Goal: Transaction & Acquisition: Book appointment/travel/reservation

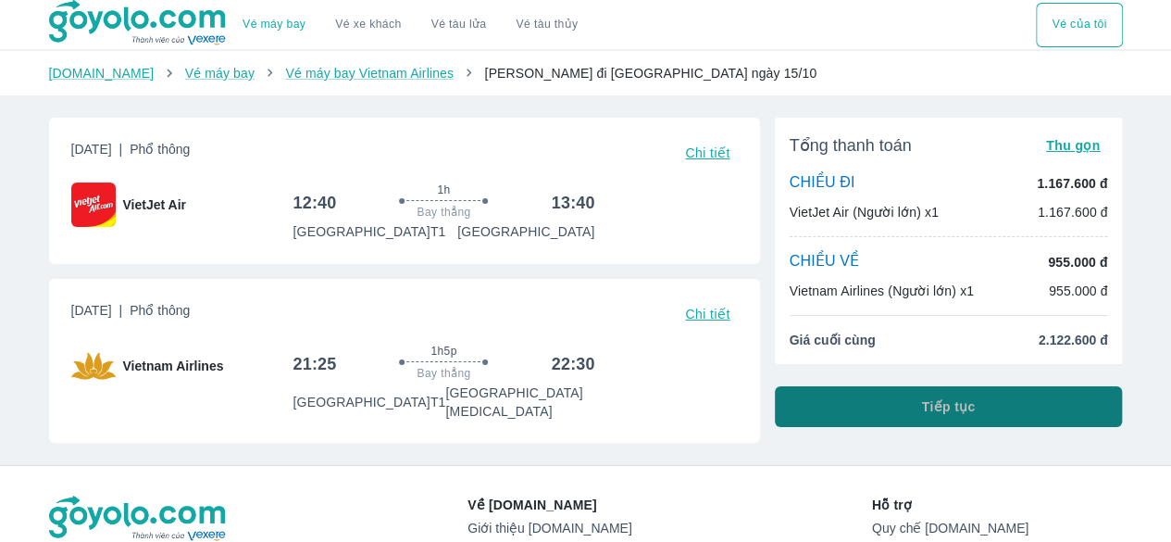
click at [857, 399] on button "Tiếp tục" at bounding box center [949, 406] width 348 height 41
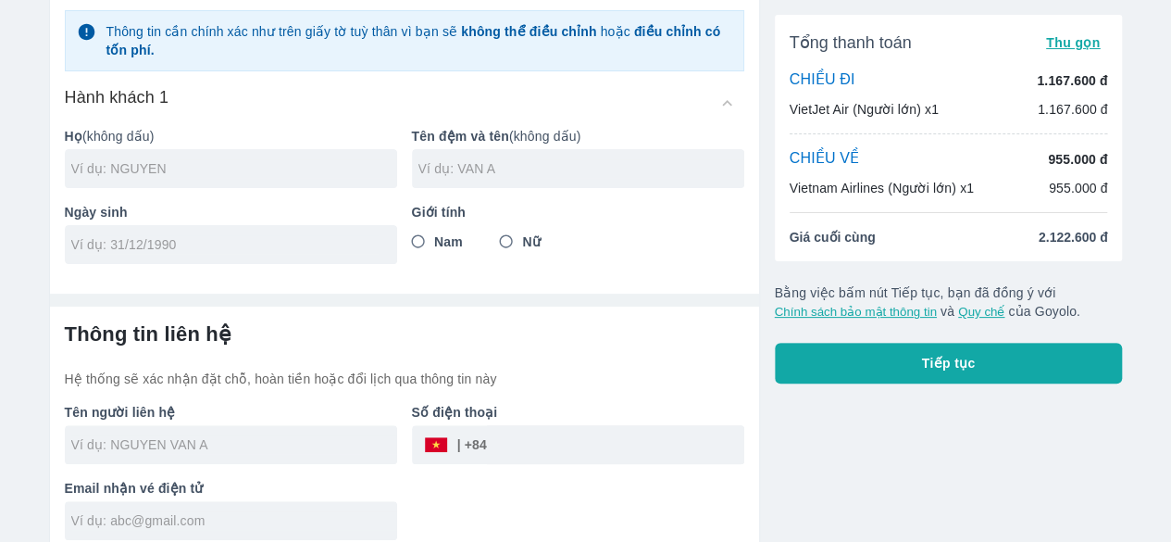
scroll to position [144, 0]
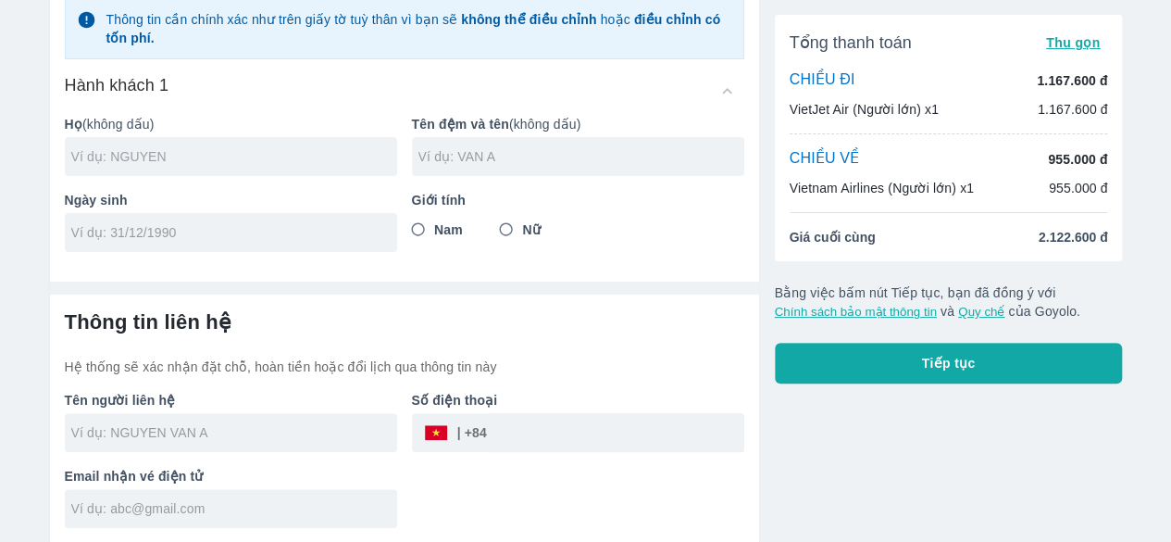
click at [195, 159] on input "text" at bounding box center [234, 156] width 326 height 19
type input "LE"
click at [445, 156] on input "text" at bounding box center [582, 156] width 326 height 19
type input "[PERSON_NAME]"
click at [256, 232] on input "tel" at bounding box center [224, 232] width 307 height 19
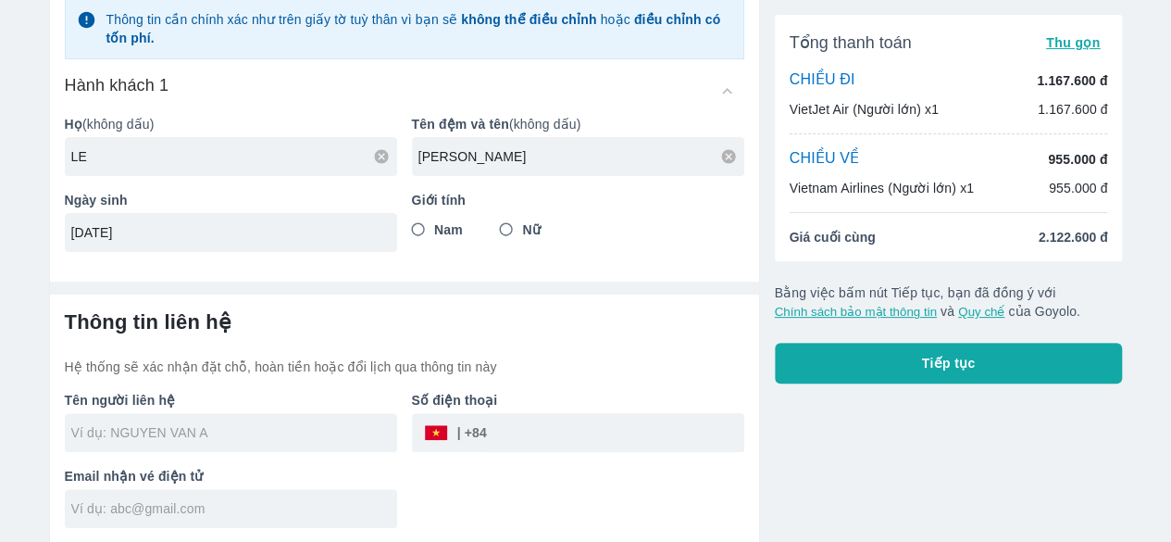
type input "[DATE]"
click at [504, 232] on input "Nữ" at bounding box center [506, 229] width 33 height 33
radio input "true"
click at [179, 432] on input "text" at bounding box center [234, 432] width 326 height 19
type input "LE THI [PERSON_NAME]"
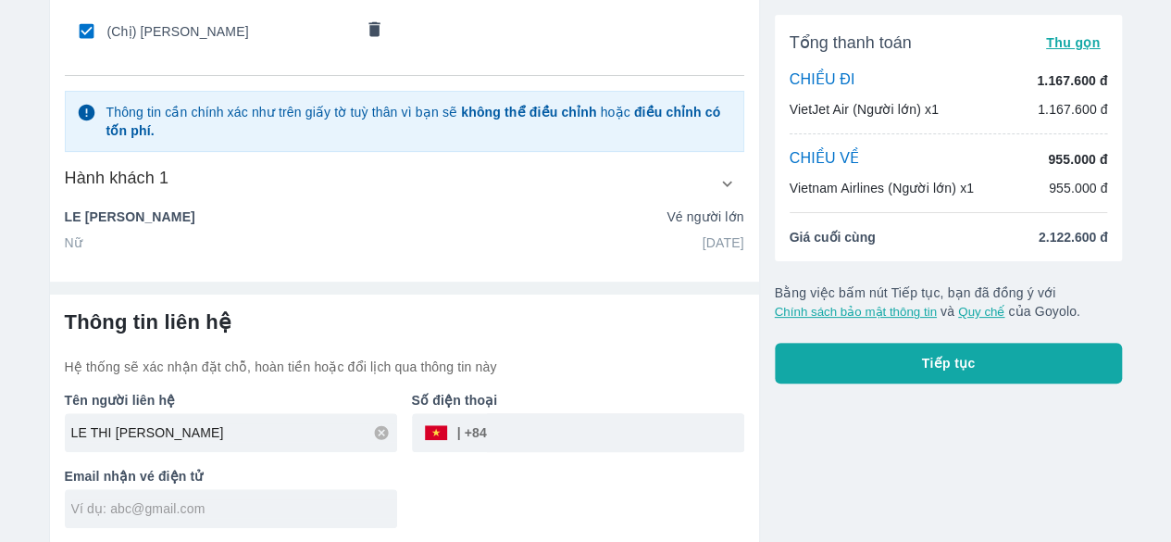
click at [517, 442] on input "tel" at bounding box center [615, 432] width 257 height 44
type input "0898751158"
type input "[PERSON_NAME]"
type input "[PERSON_NAME][EMAIL_ADDRESS][DOMAIN_NAME]"
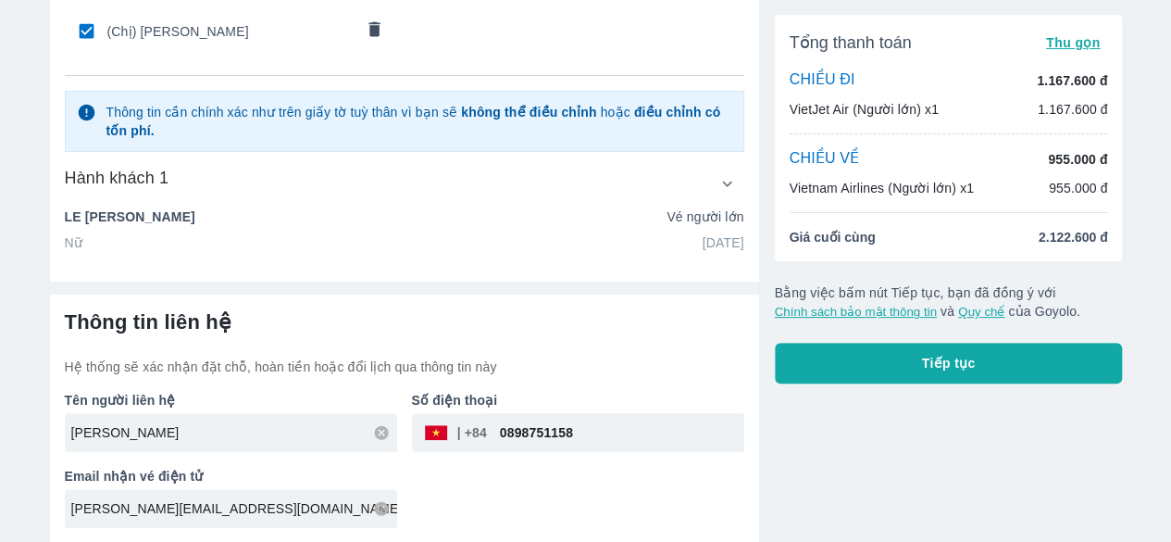
click at [511, 432] on input "0898751158" at bounding box center [615, 432] width 257 height 44
type input "898751158"
click at [691, 492] on div "Tên người liên hệ THI [PERSON_NAME] LE Số điện thoại ​ 898751158 Email nhận vé …" at bounding box center [397, 452] width 694 height 152
click at [928, 363] on span "Tiếp tục" at bounding box center [949, 363] width 54 height 19
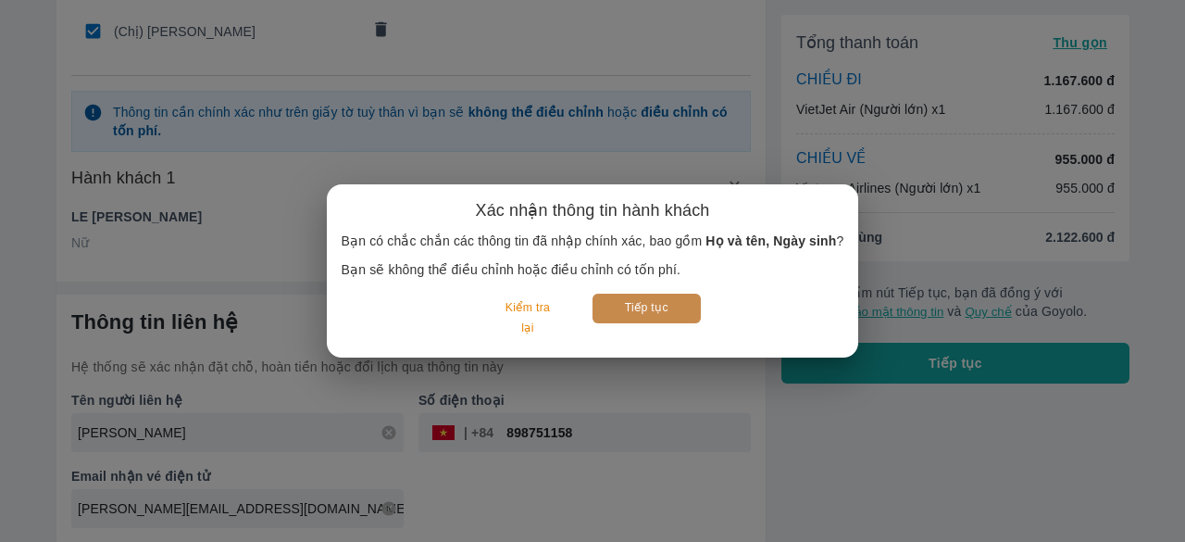
click at [672, 304] on button "Tiếp tục" at bounding box center [647, 308] width 108 height 29
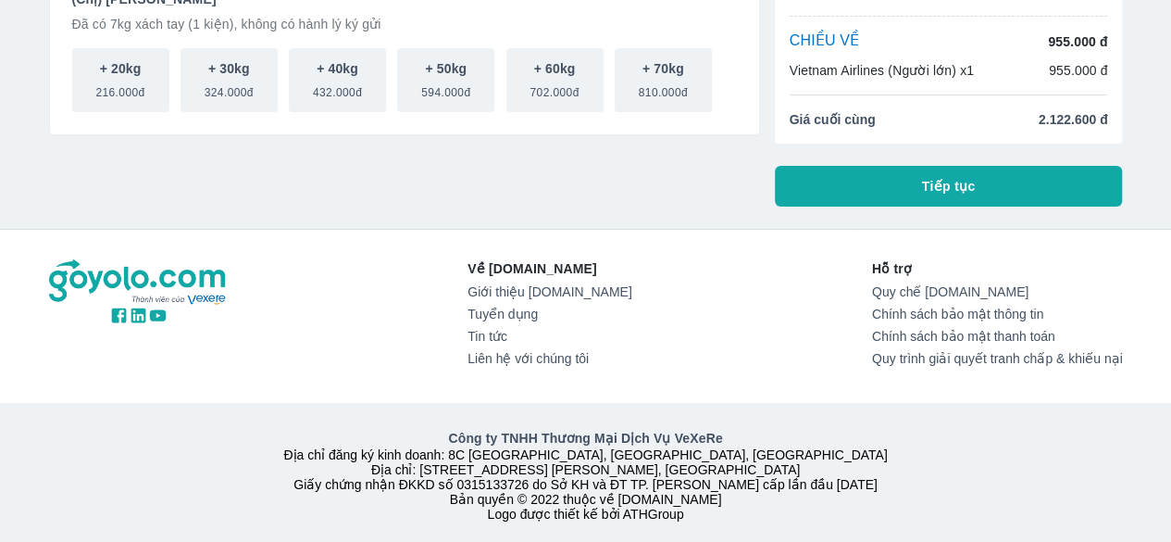
scroll to position [185, 0]
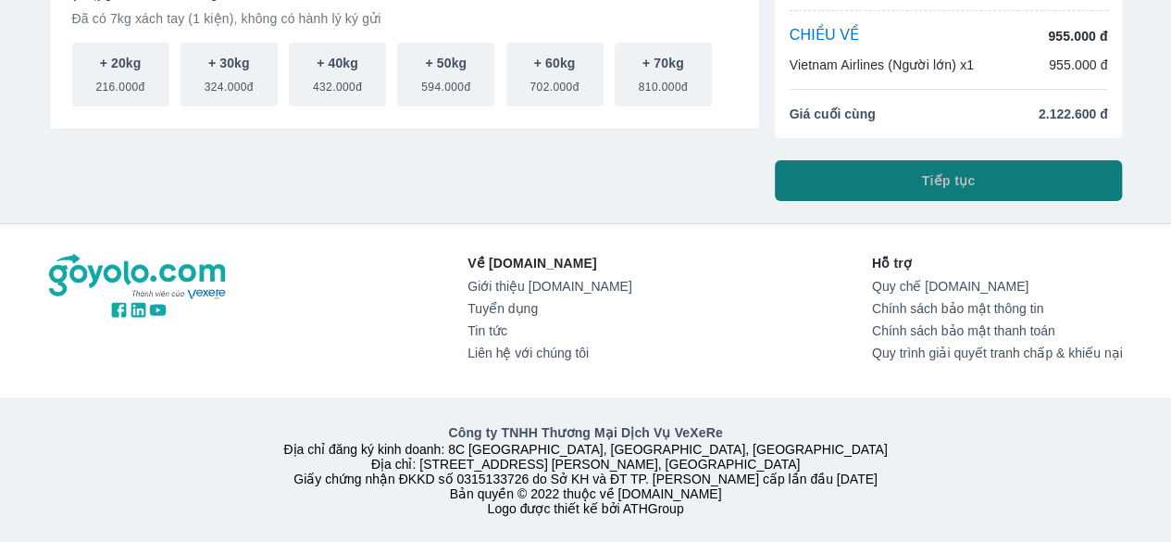
click at [829, 177] on button "Tiếp tục" at bounding box center [949, 180] width 348 height 41
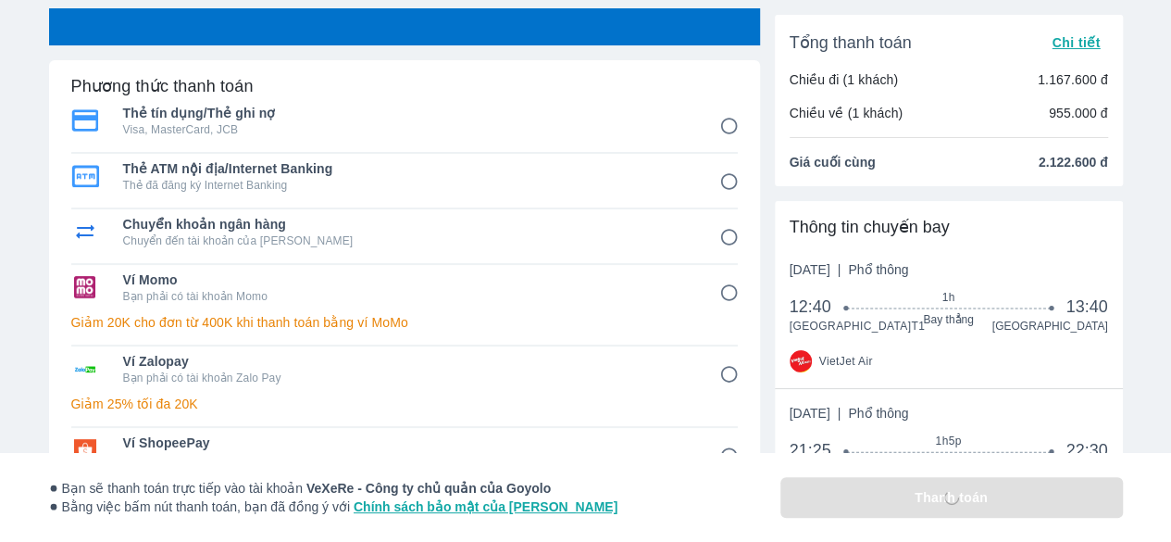
scroll to position [93, 0]
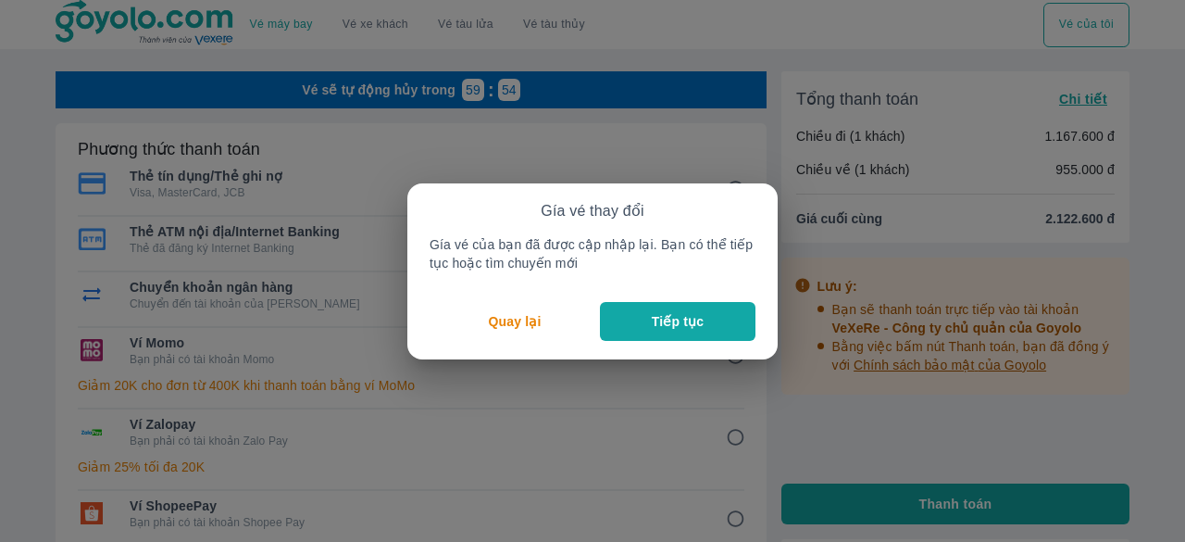
click at [644, 327] on button "Tiếp tục" at bounding box center [678, 321] width 156 height 39
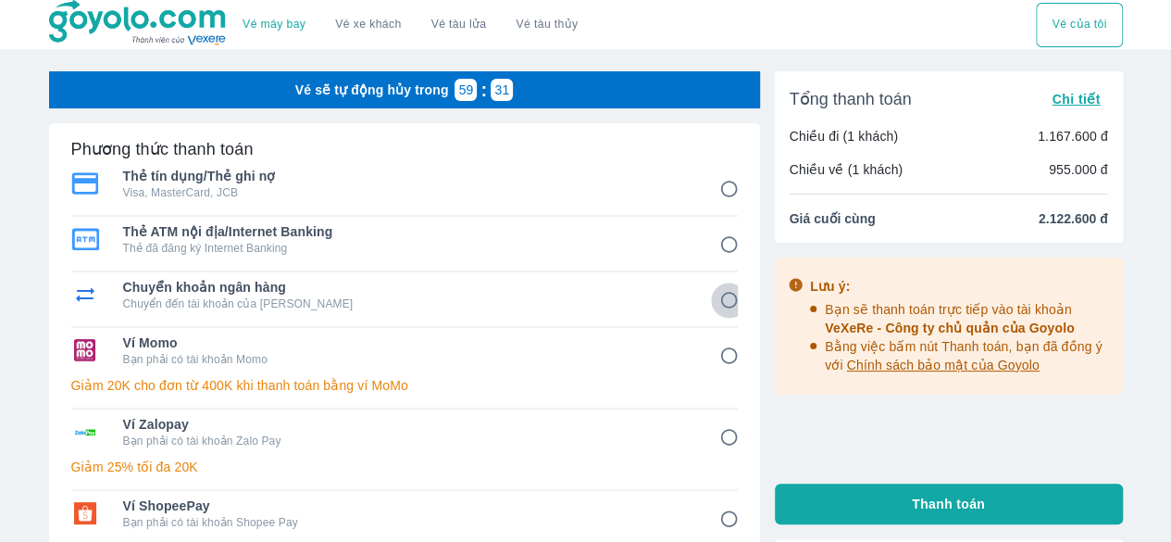
click at [728, 297] on input "3" at bounding box center [729, 300] width 36 height 36
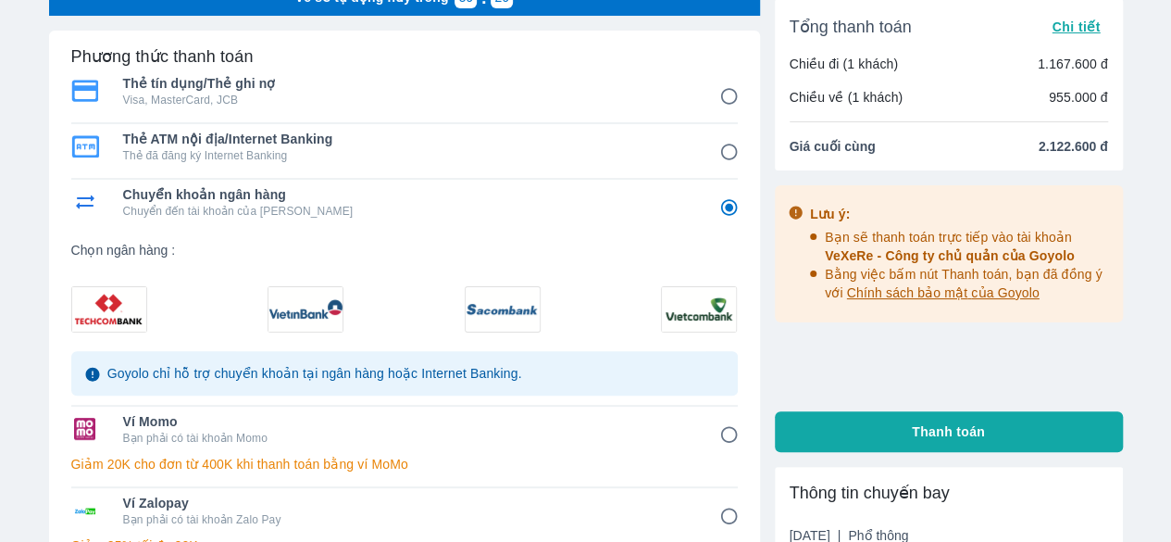
scroll to position [185, 0]
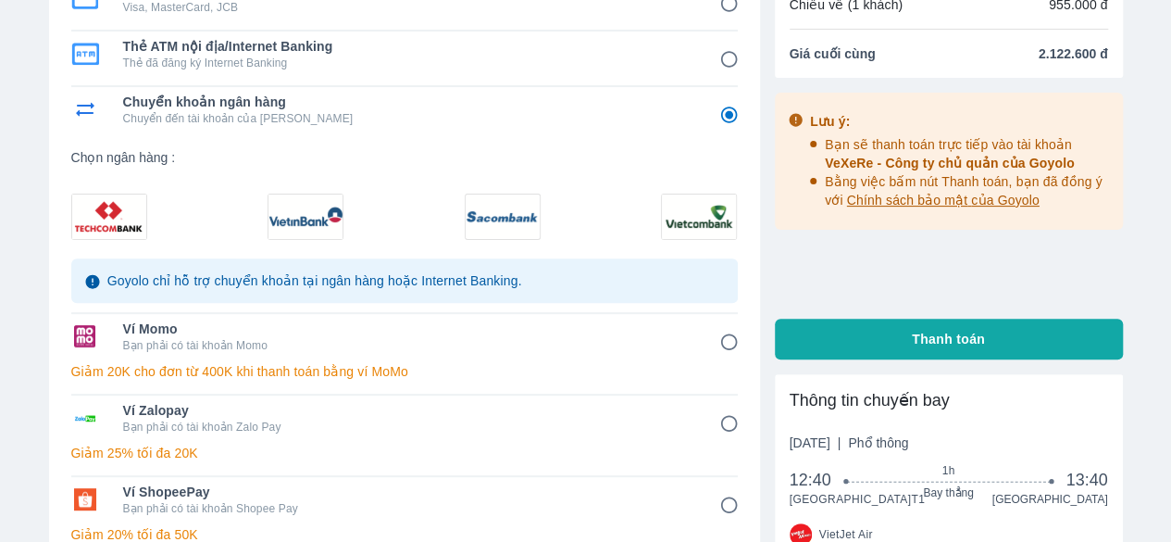
click at [706, 214] on img at bounding box center [699, 216] width 74 height 44
radio input "true"
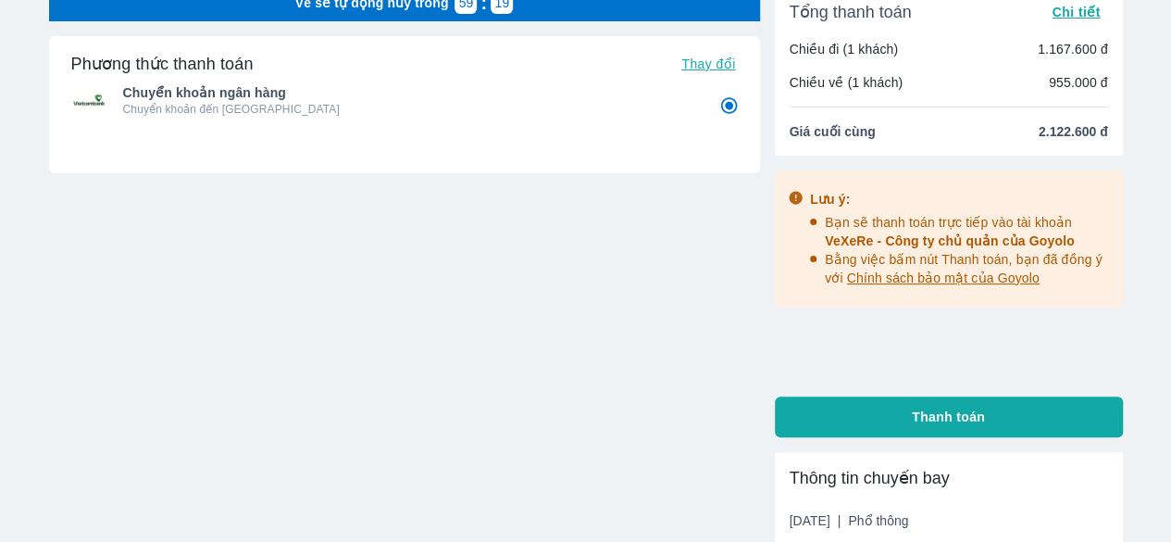
scroll to position [0, 0]
